Goal: Transaction & Acquisition: Purchase product/service

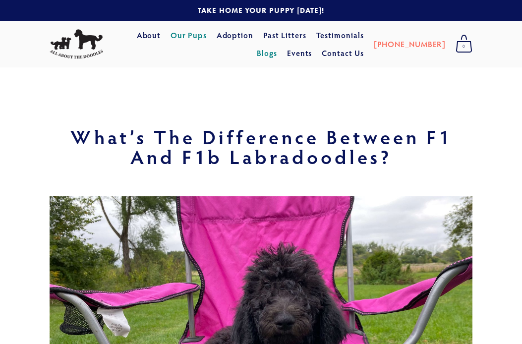
click at [183, 37] on link "Our Pups" at bounding box center [188, 35] width 36 height 18
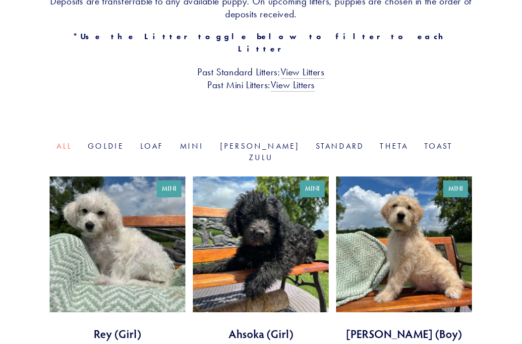
scroll to position [265, 0]
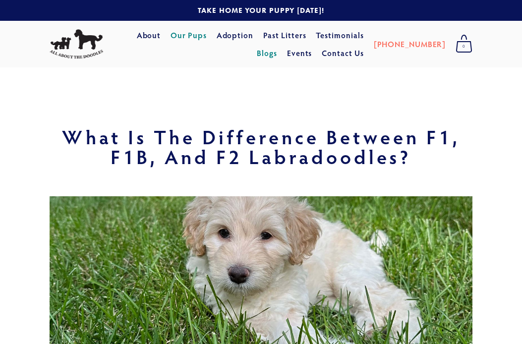
click at [200, 38] on link "Our Pups" at bounding box center [188, 35] width 36 height 18
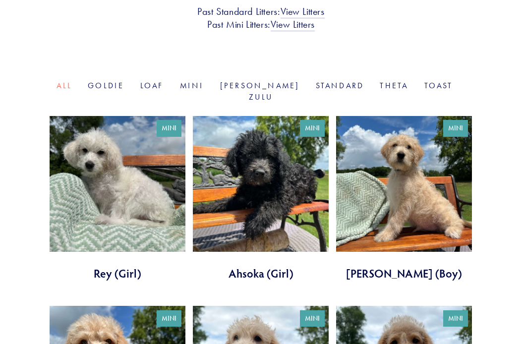
scroll to position [326, 0]
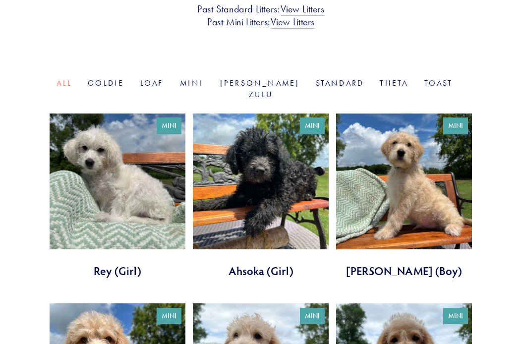
click at [112, 170] on link at bounding box center [118, 195] width 136 height 165
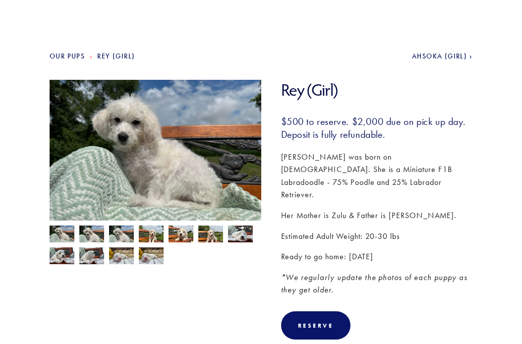
scroll to position [75, 0]
